Goal: Task Accomplishment & Management: Use online tool/utility

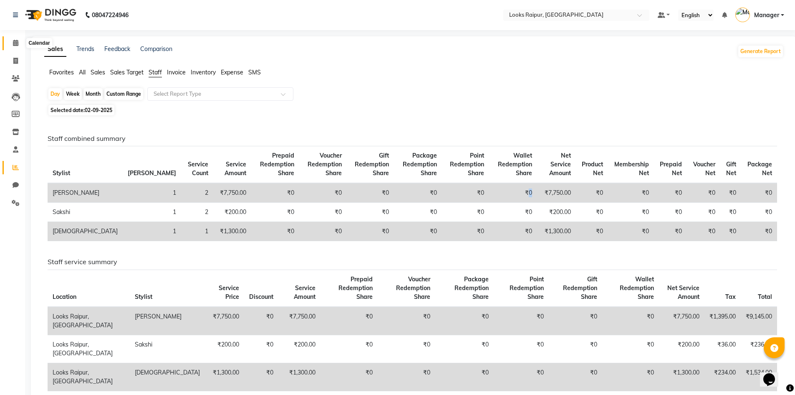
click at [16, 40] on icon at bounding box center [15, 43] width 5 height 6
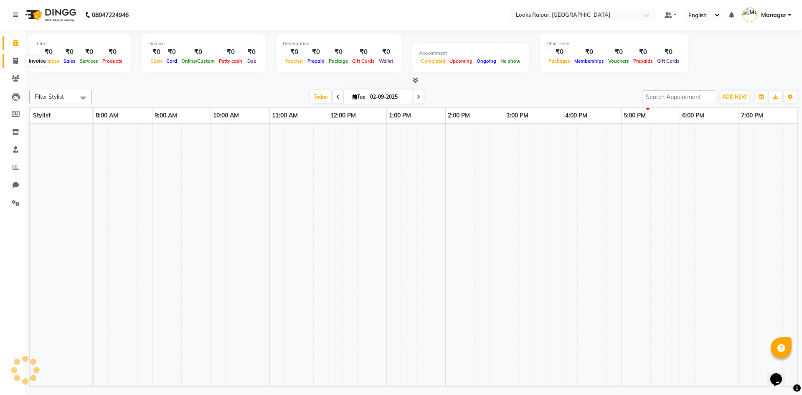
click at [15, 60] on icon at bounding box center [15, 61] width 5 height 6
select select "service"
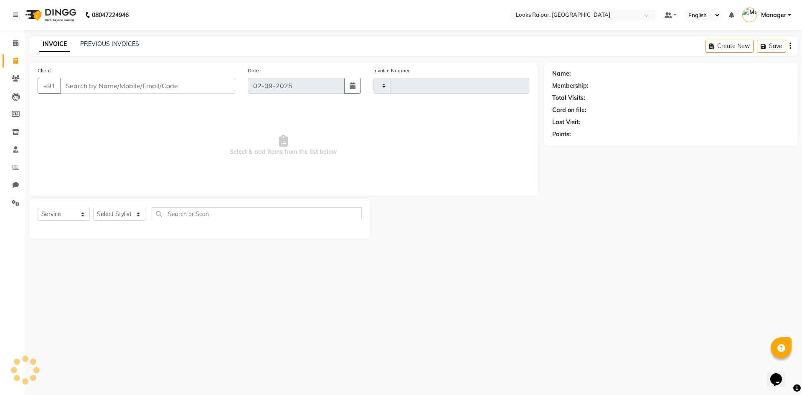
type input "0335"
select select "8606"
click at [93, 43] on link "PREVIOUS INVOICES" at bounding box center [109, 44] width 59 height 8
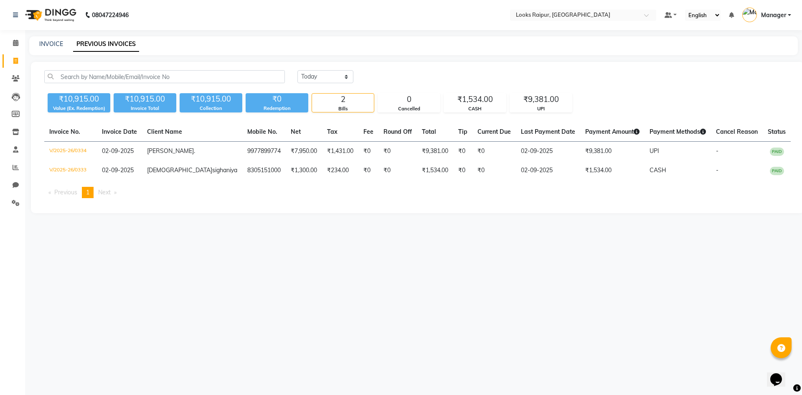
click at [313, 69] on div "[DATE] [DATE] Custom Range ₹10,915.00 Value (Ex. Redemption) ₹10,915.00 Invoice…" at bounding box center [417, 137] width 773 height 151
click at [313, 72] on select "[DATE] [DATE] Custom Range" at bounding box center [325, 76] width 56 height 13
click at [297, 70] on select "[DATE] [DATE] Custom Range" at bounding box center [325, 76] width 56 height 13
